Goal: Information Seeking & Learning: Check status

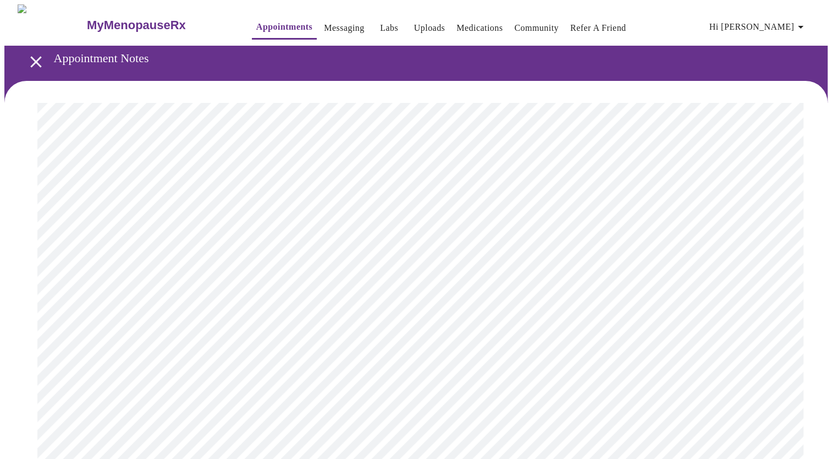
click at [380, 25] on link "Labs" at bounding box center [389, 27] width 18 height 15
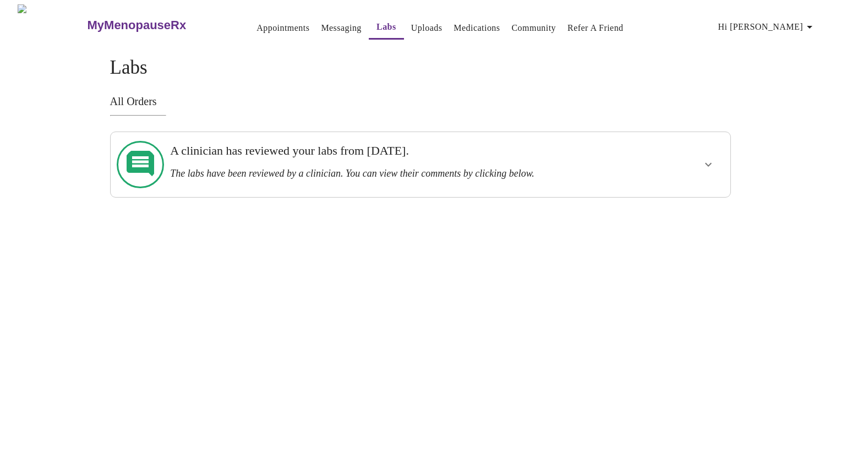
click at [633, 157] on div at bounding box center [675, 164] width 102 height 56
click at [711, 158] on icon "show more" at bounding box center [707, 164] width 13 height 13
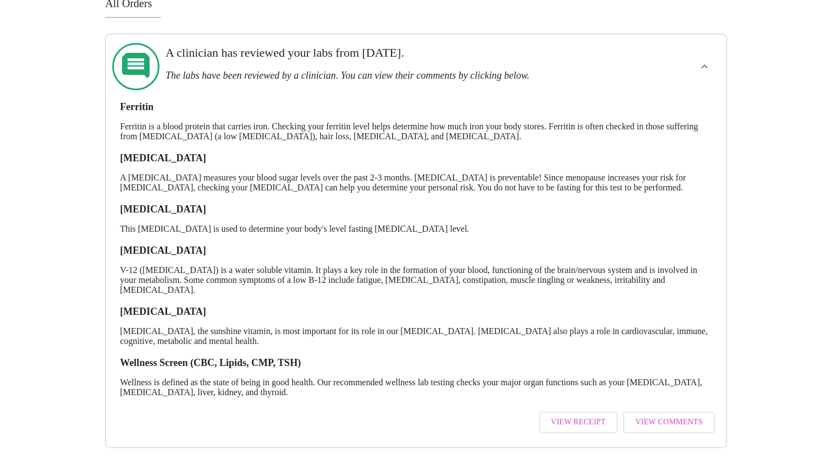
scroll to position [114, 0]
click at [672, 415] on span "View Comments" at bounding box center [668, 422] width 67 height 14
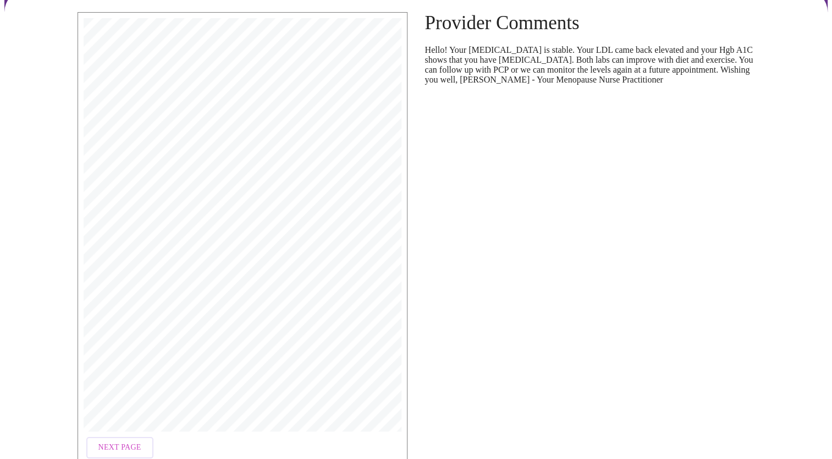
scroll to position [150, 0]
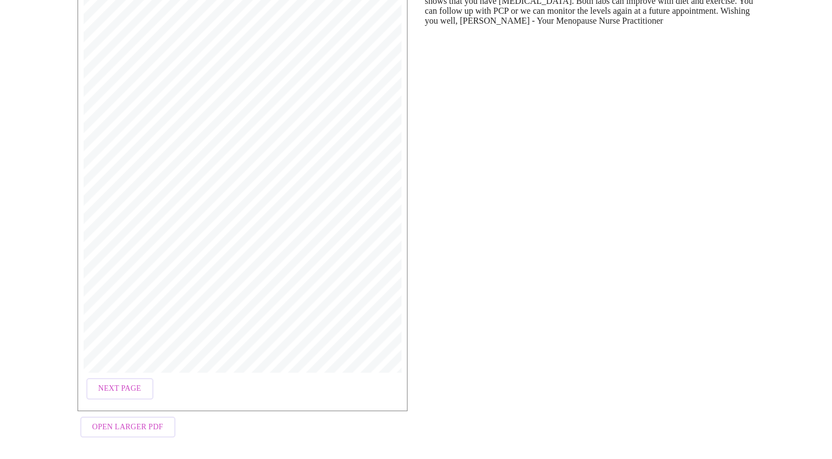
click at [129, 386] on span "Next Page" at bounding box center [119, 389] width 43 height 14
click at [197, 382] on span "Next Page" at bounding box center [210, 389] width 43 height 14
click at [218, 386] on span "Next Page" at bounding box center [210, 389] width 43 height 14
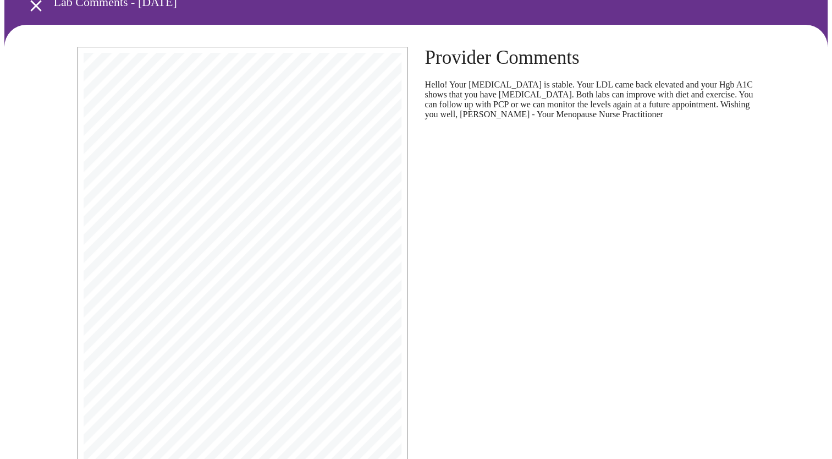
scroll to position [0, 0]
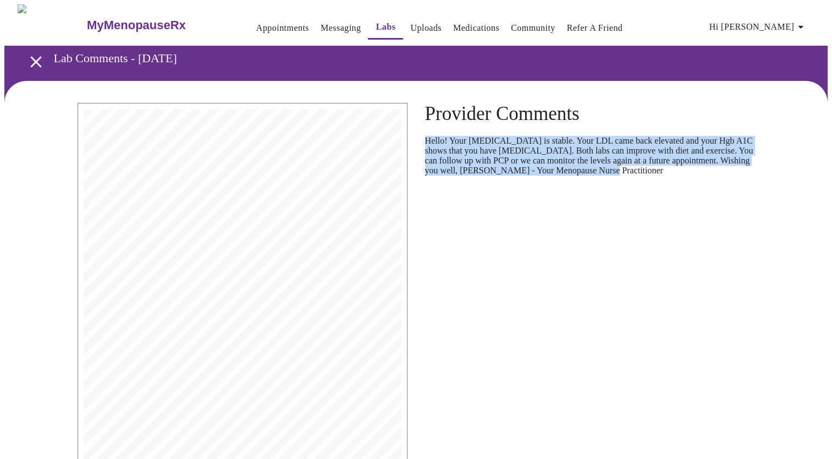
drag, startPoint x: 700, startPoint y: 184, endPoint x: 422, endPoint y: 140, distance: 280.8
click at [422, 140] on div "Provider Comments Hello! Your [MEDICAL_DATA] is stable. Your LDL came back elev…" at bounding box center [590, 347] width 348 height 507
copy p "Hello! Your [MEDICAL_DATA] is stable. Your LDL came back elevated and your Hgb …"
click at [321, 25] on link "Messaging" at bounding box center [341, 27] width 40 height 15
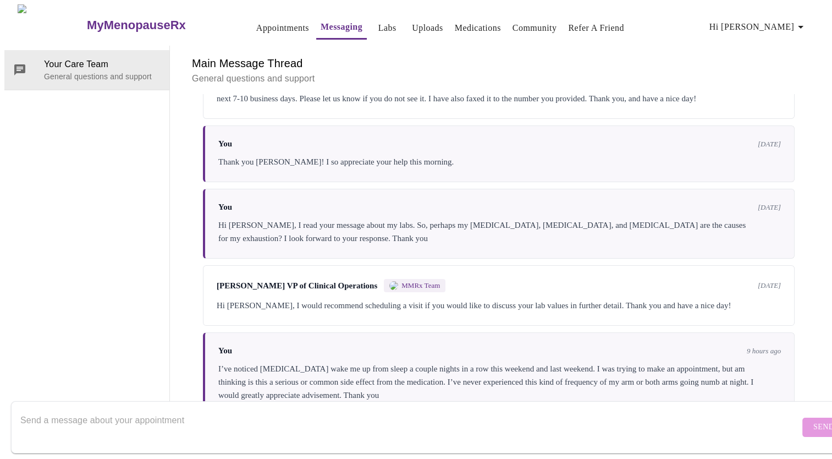
scroll to position [205, 0]
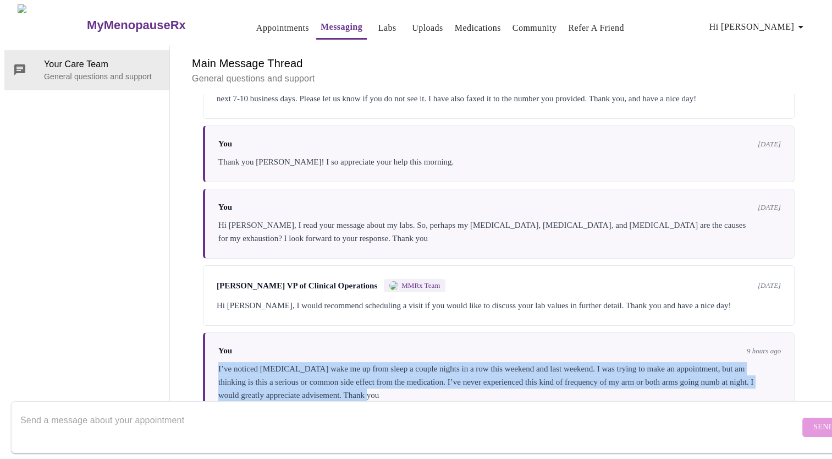
drag, startPoint x: 486, startPoint y: 355, endPoint x: 197, endPoint y: 317, distance: 291.9
click at [197, 317] on div "Messages are typically reviewed within 1-2 business days [PERSON_NAME] MMRx Tea…" at bounding box center [498, 254] width 631 height 321
drag, startPoint x: 197, startPoint y: 317, endPoint x: 409, endPoint y: 375, distance: 219.5
click at [409, 375] on div "Main Message Thread General questions and support Messages are typically review…" at bounding box center [498, 231] width 631 height 370
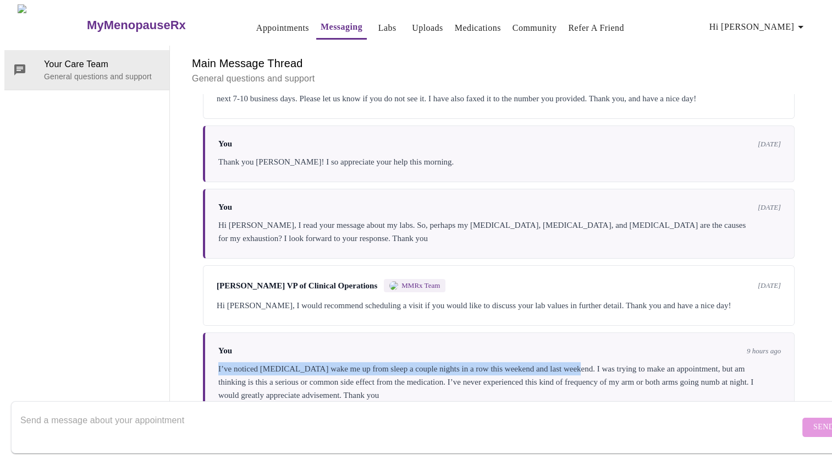
drag, startPoint x: 590, startPoint y: 325, endPoint x: 201, endPoint y: 316, distance: 389.0
click at [203, 332] on div "You 9 hours ago I’ve noticed [MEDICAL_DATA] wake me up from sleep a couple nigh…" at bounding box center [499, 373] width 592 height 83
copy div "I’ve noticed [MEDICAL_DATA] wake me up from sleep a couple nights in a row this…"
